Goal: Task Accomplishment & Management: Complete application form

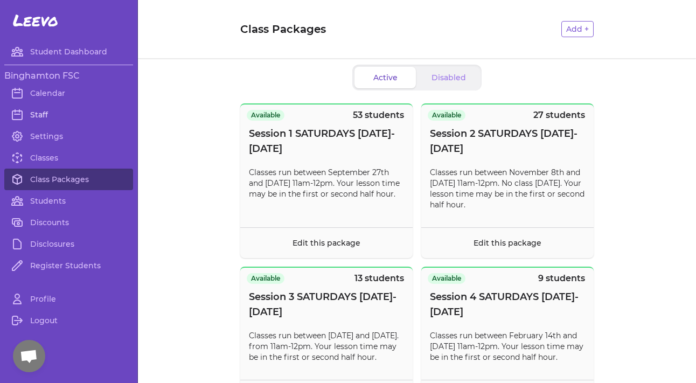
click at [44, 112] on link "Staff" at bounding box center [68, 115] width 129 height 22
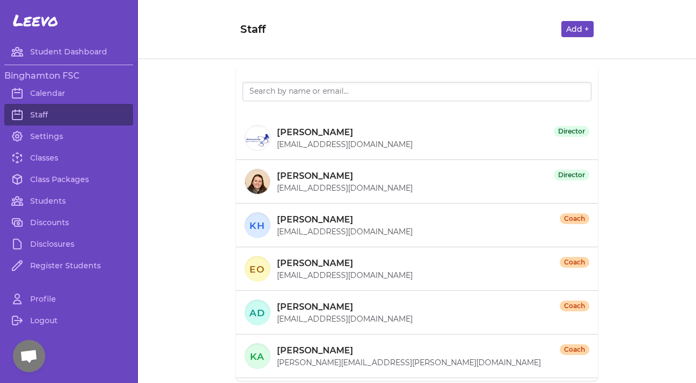
click at [580, 27] on button "Add +" at bounding box center [577, 29] width 32 height 16
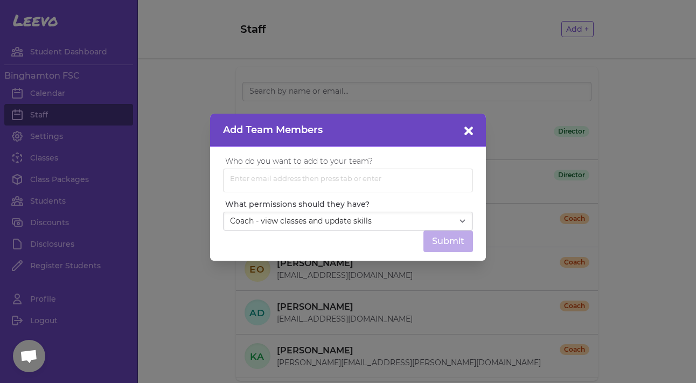
click at [288, 184] on span "Enter email address then press tab or enter" at bounding box center [305, 179] width 157 height 14
click at [251, 180] on input "AnnaShank" at bounding box center [291, 180] width 128 height 17
click at [264, 179] on input "Shank" at bounding box center [291, 180] width 128 height 17
type input "S"
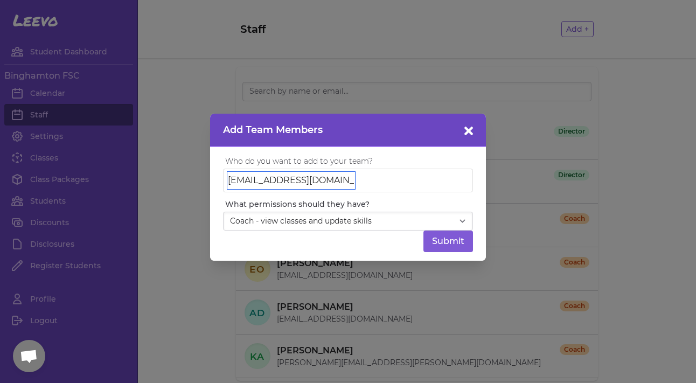
type input "annashank2323@outlook.com"
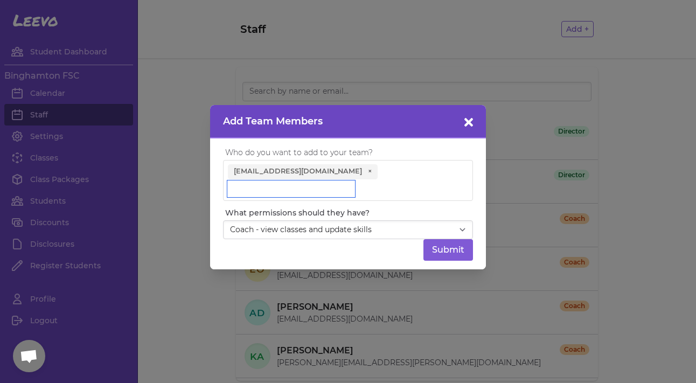
click at [319, 192] on input "text" at bounding box center [291, 188] width 128 height 17
click at [428, 182] on div "Enter email address then press tab or enter annashank2323@outlook.com ×" at bounding box center [348, 180] width 250 height 41
click at [449, 246] on button "Submit" at bounding box center [448, 250] width 50 height 22
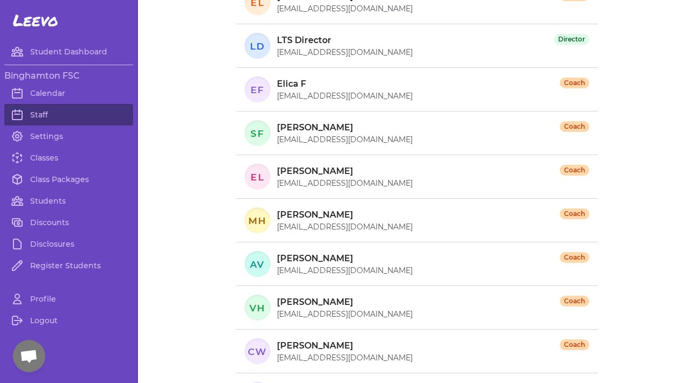
scroll to position [530, 0]
